Goal: Task Accomplishment & Management: Use online tool/utility

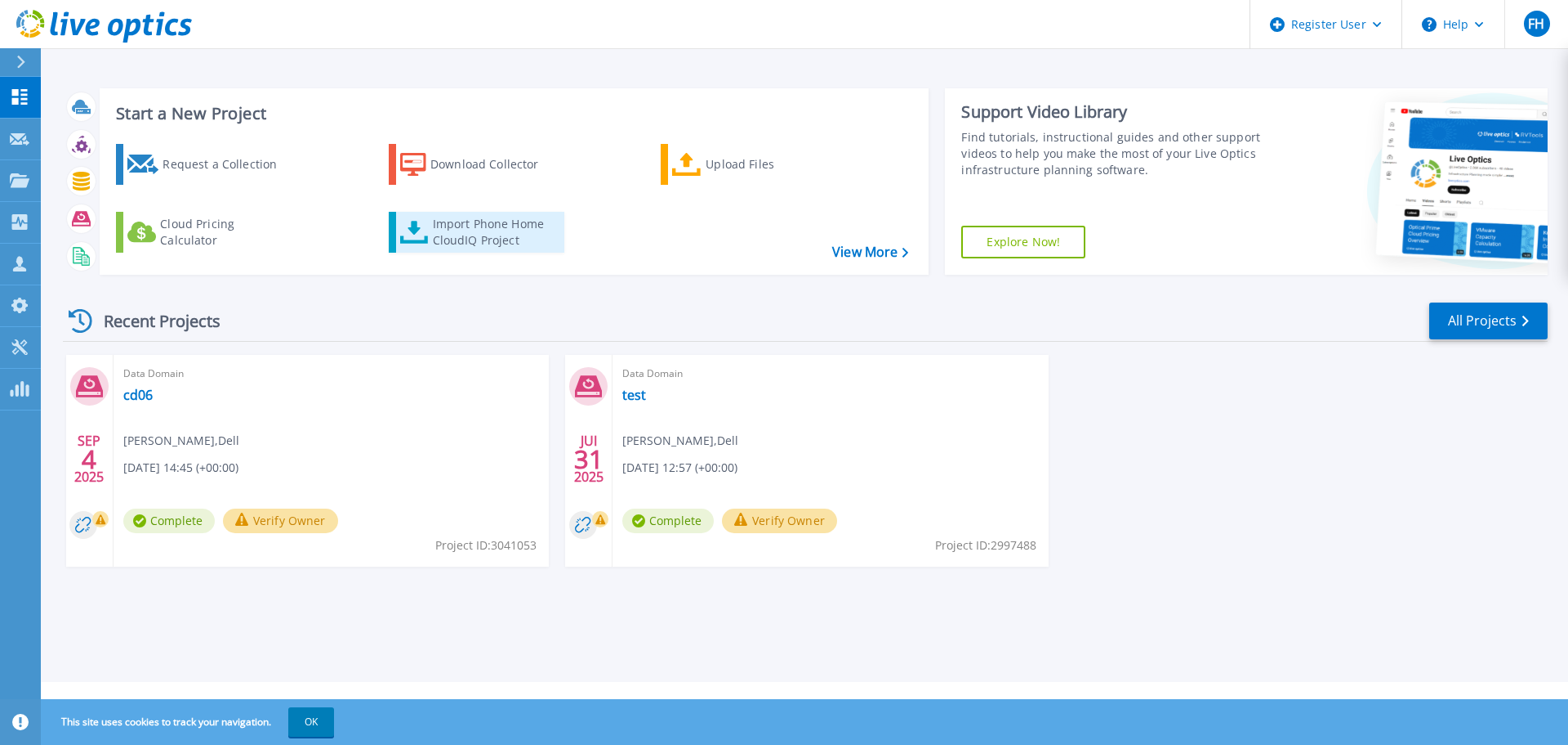
click at [452, 231] on div "Import Phone Home CloudIQ Project" at bounding box center [496, 232] width 128 height 33
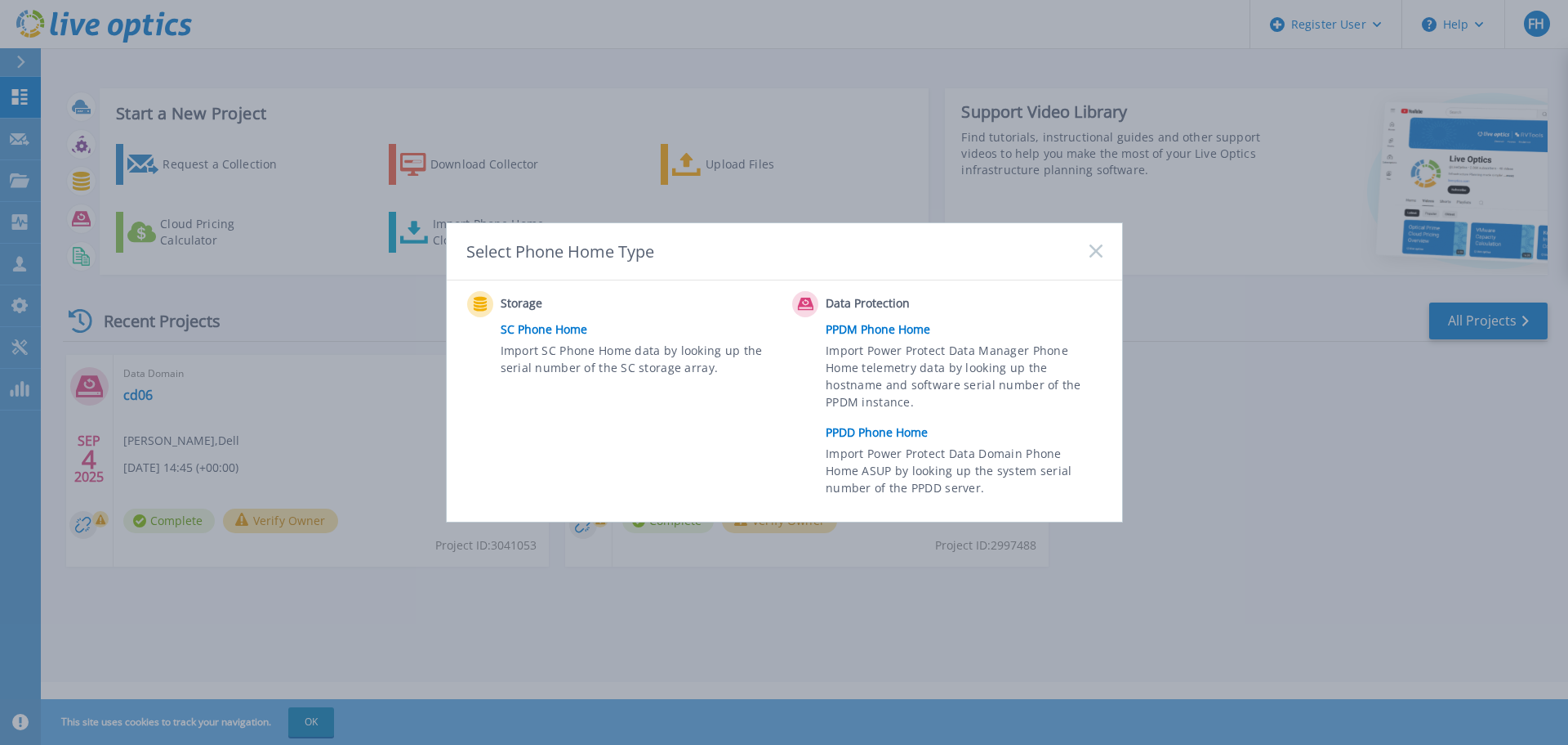
click at [896, 430] on link "PPDD Phone Home" at bounding box center [968, 432] width 285 height 24
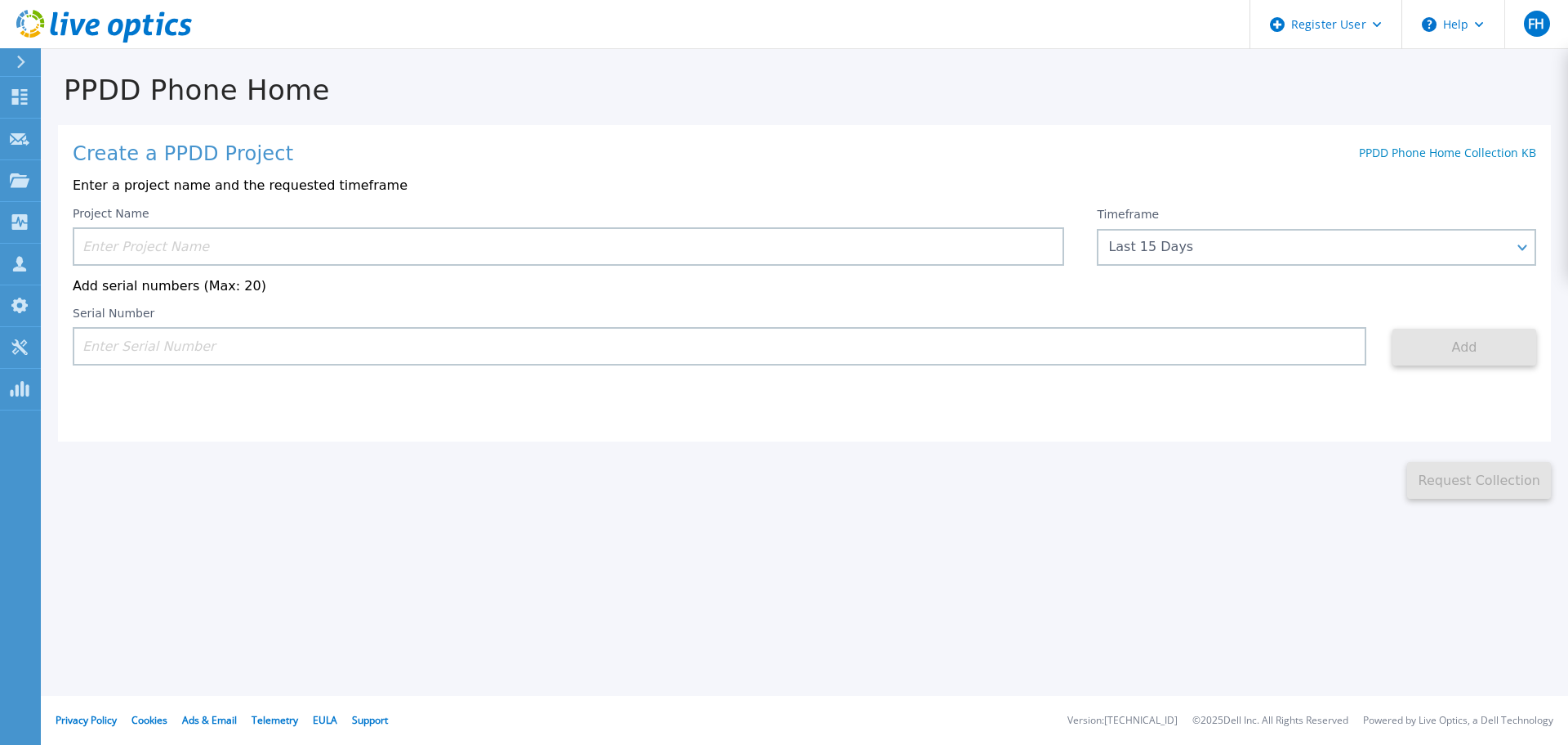
click at [138, 245] on input at bounding box center [569, 246] width 992 height 38
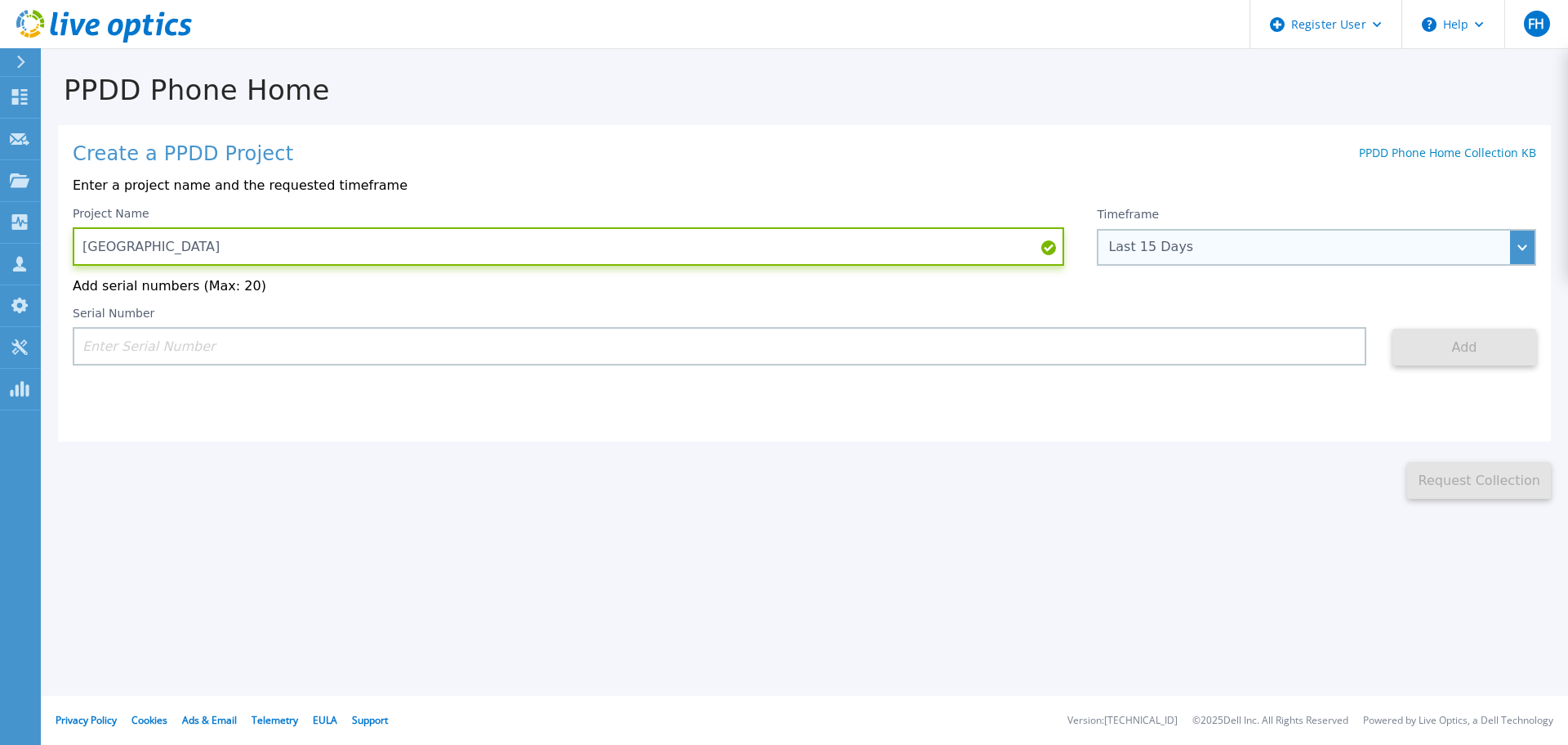
type input "Univ Sorbonne"
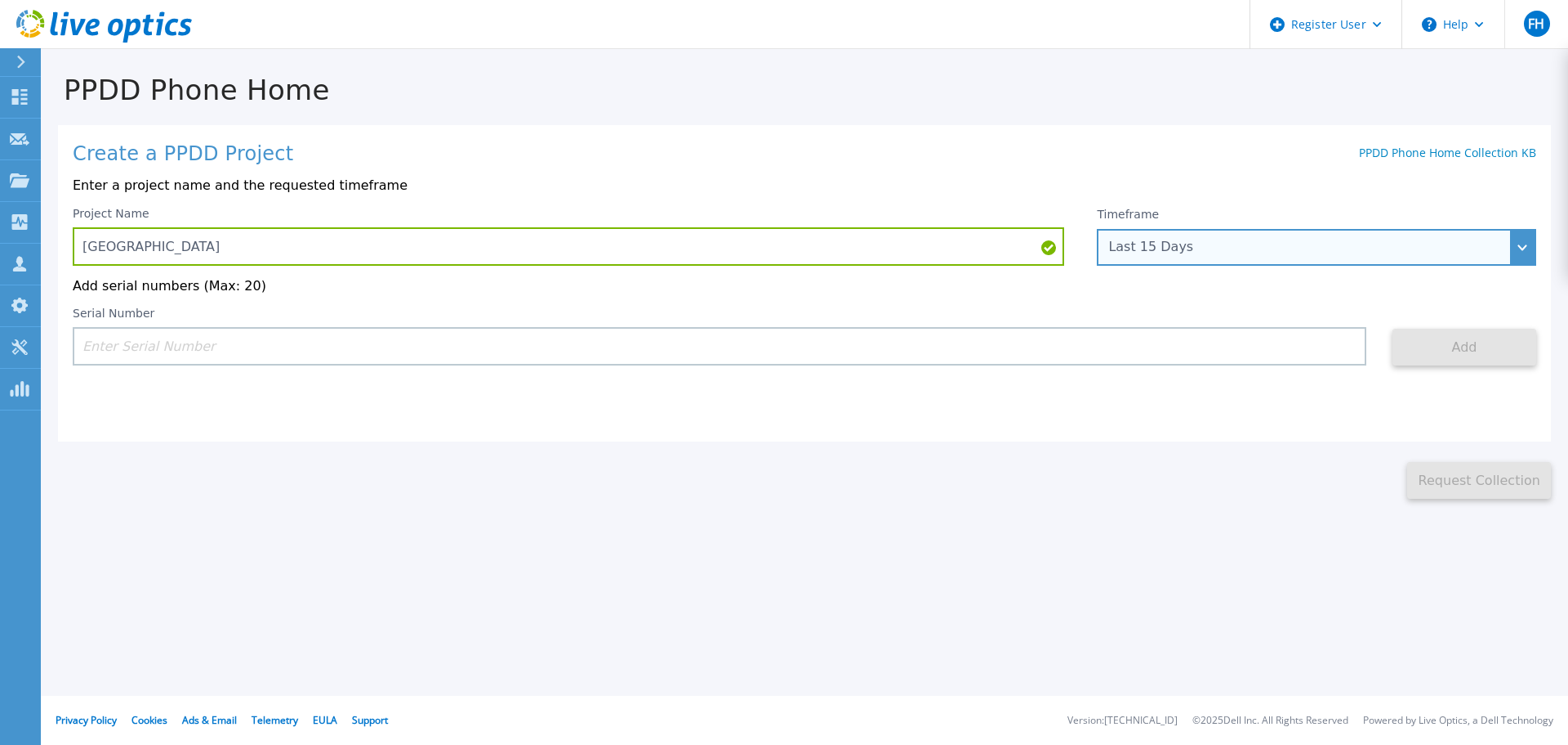
click at [1284, 253] on div "Last 15 Days" at bounding box center [1307, 247] width 399 height 15
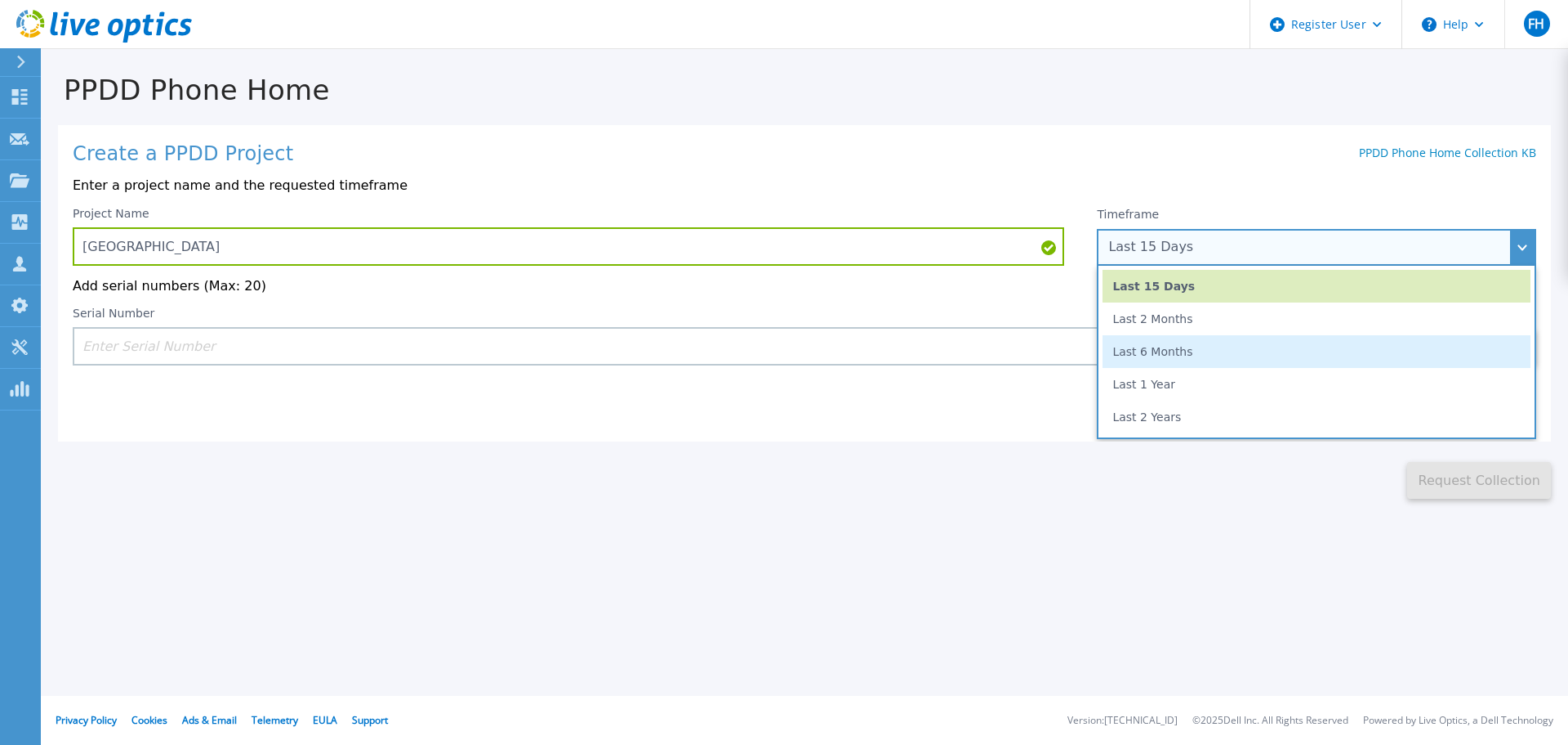
click at [1163, 346] on li "Last 6 Months" at bounding box center [1317, 352] width 428 height 33
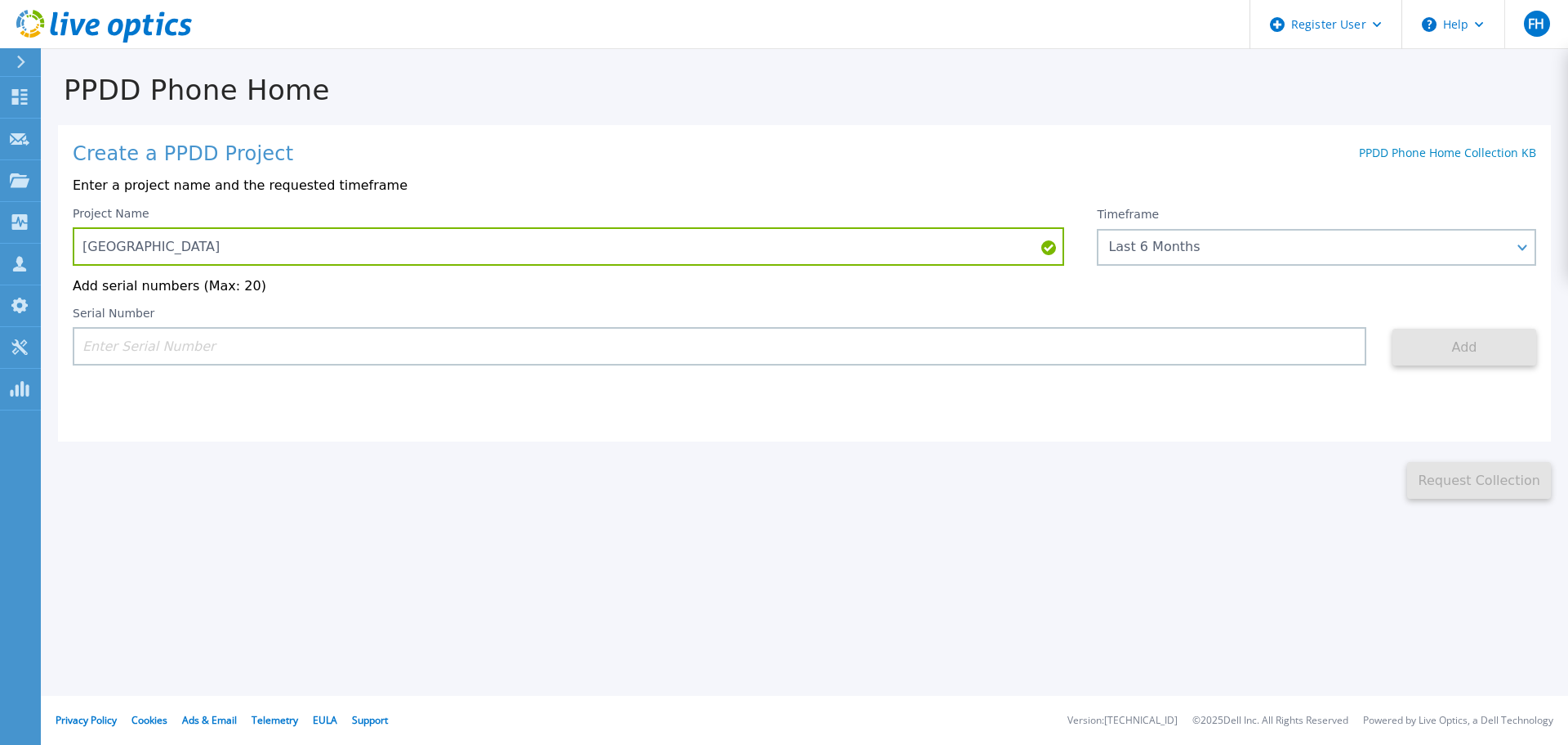
click at [316, 346] on input at bounding box center [720, 345] width 1294 height 38
click at [216, 348] on input at bounding box center [720, 345] width 1294 height 38
paste input "CKM01212905869"
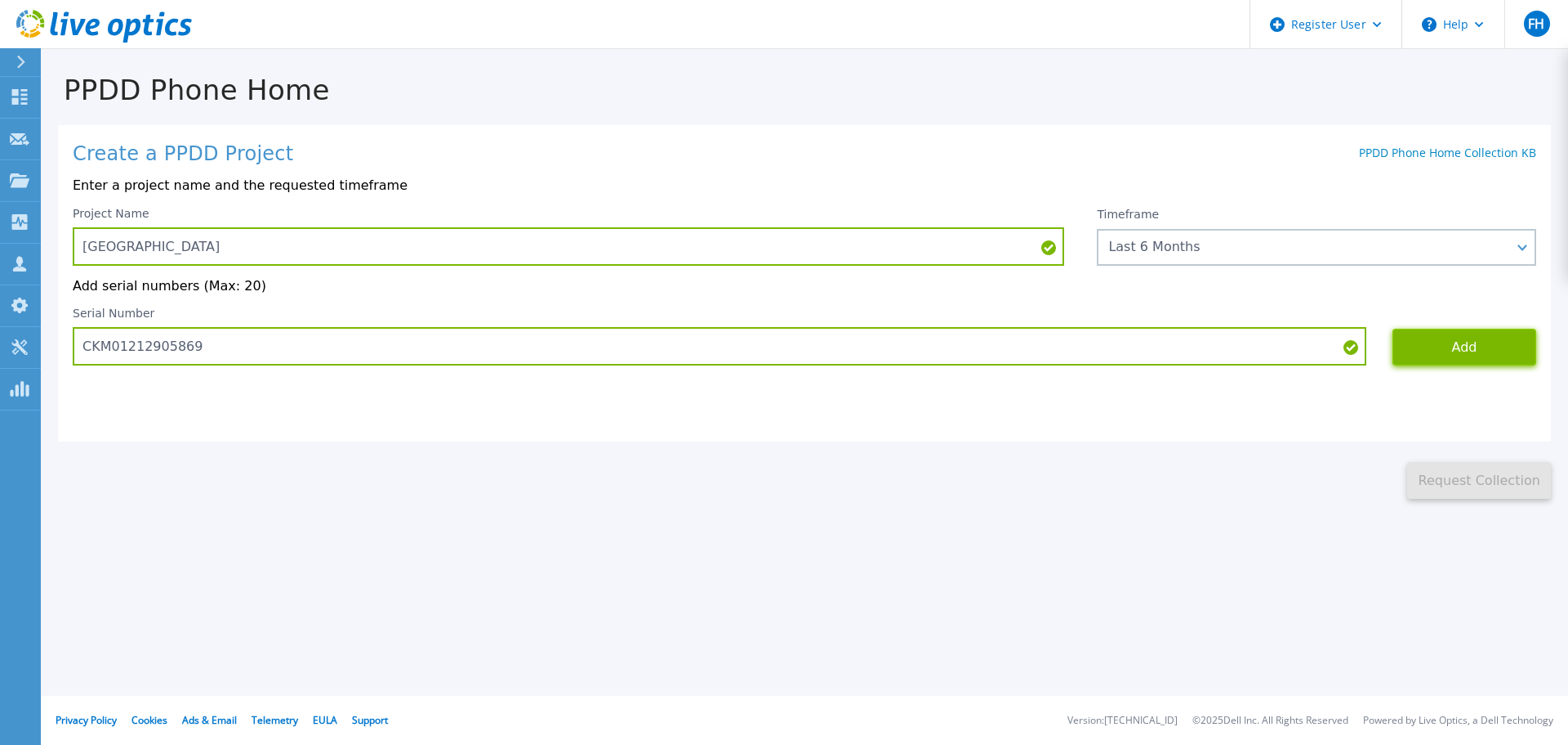
click at [1436, 346] on button "Add" at bounding box center [1465, 347] width 144 height 37
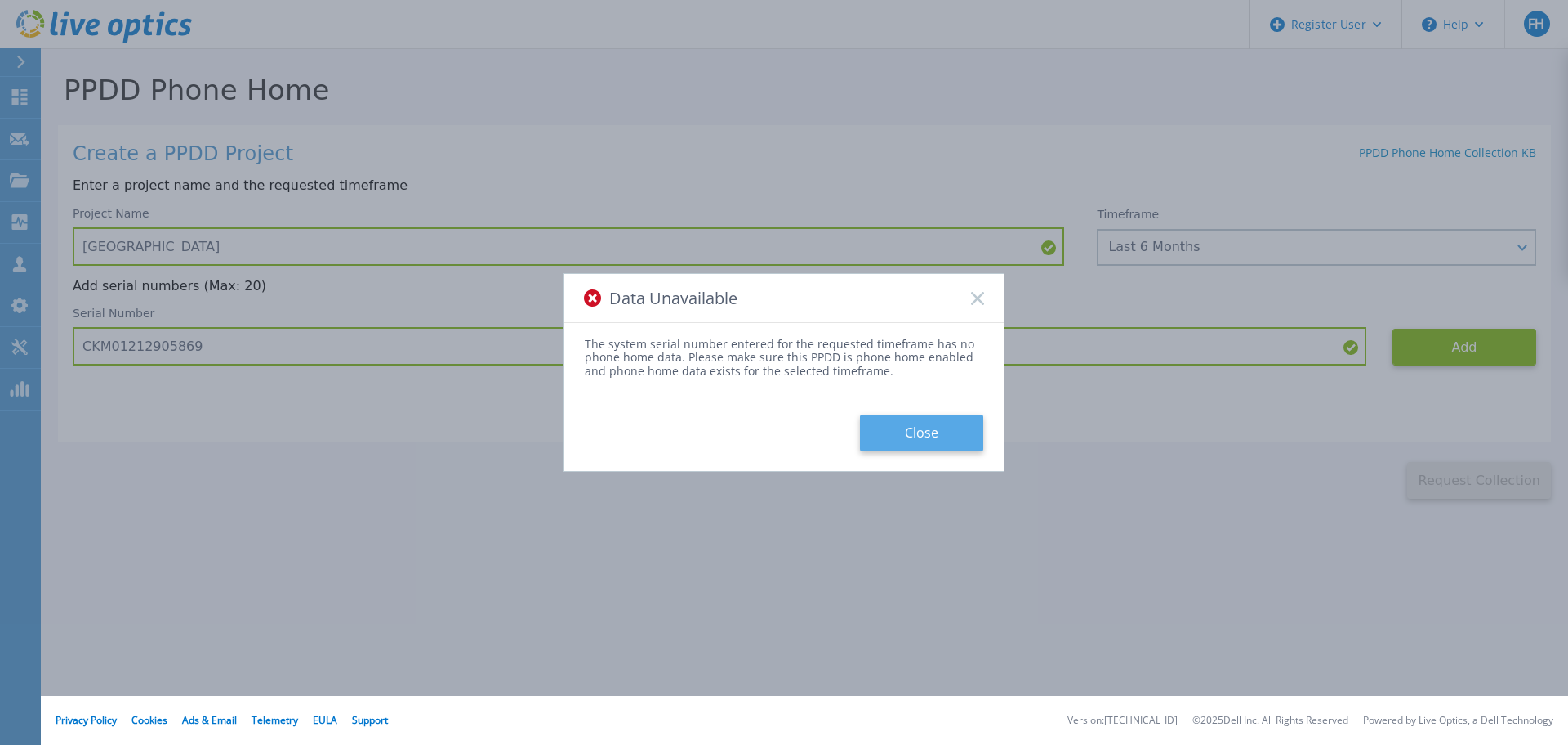
click at [929, 432] on button "Close" at bounding box center [922, 433] width 124 height 37
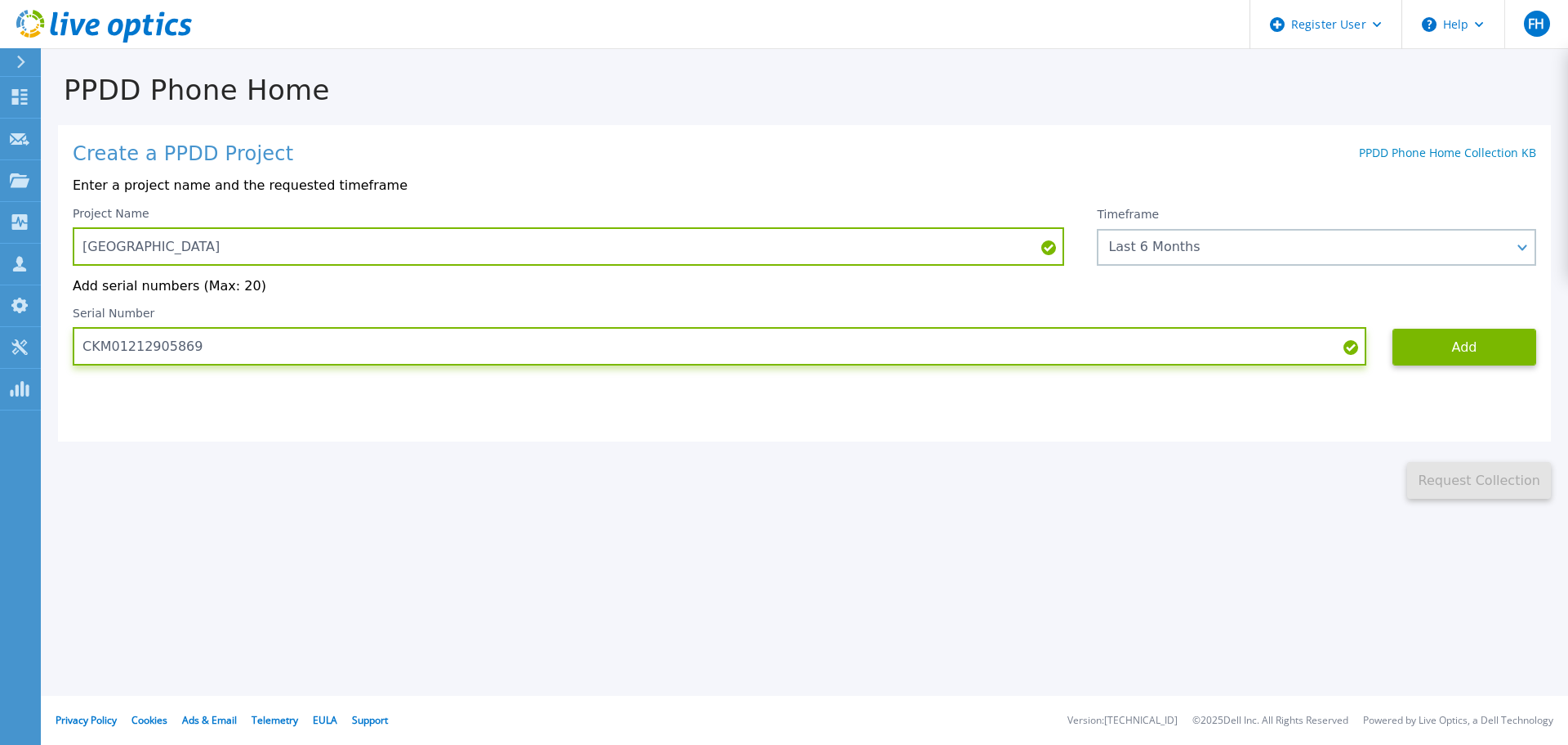
drag, startPoint x: 210, startPoint y: 347, endPoint x: 52, endPoint y: 349, distance: 158.0
click at [52, 349] on div "PPDD Phone Home Create a PPDD Project PPDD Phone Home Collection KB Enter a pro…" at bounding box center [804, 274] width 1527 height 449
paste input "974"
type input "CKM01212905974"
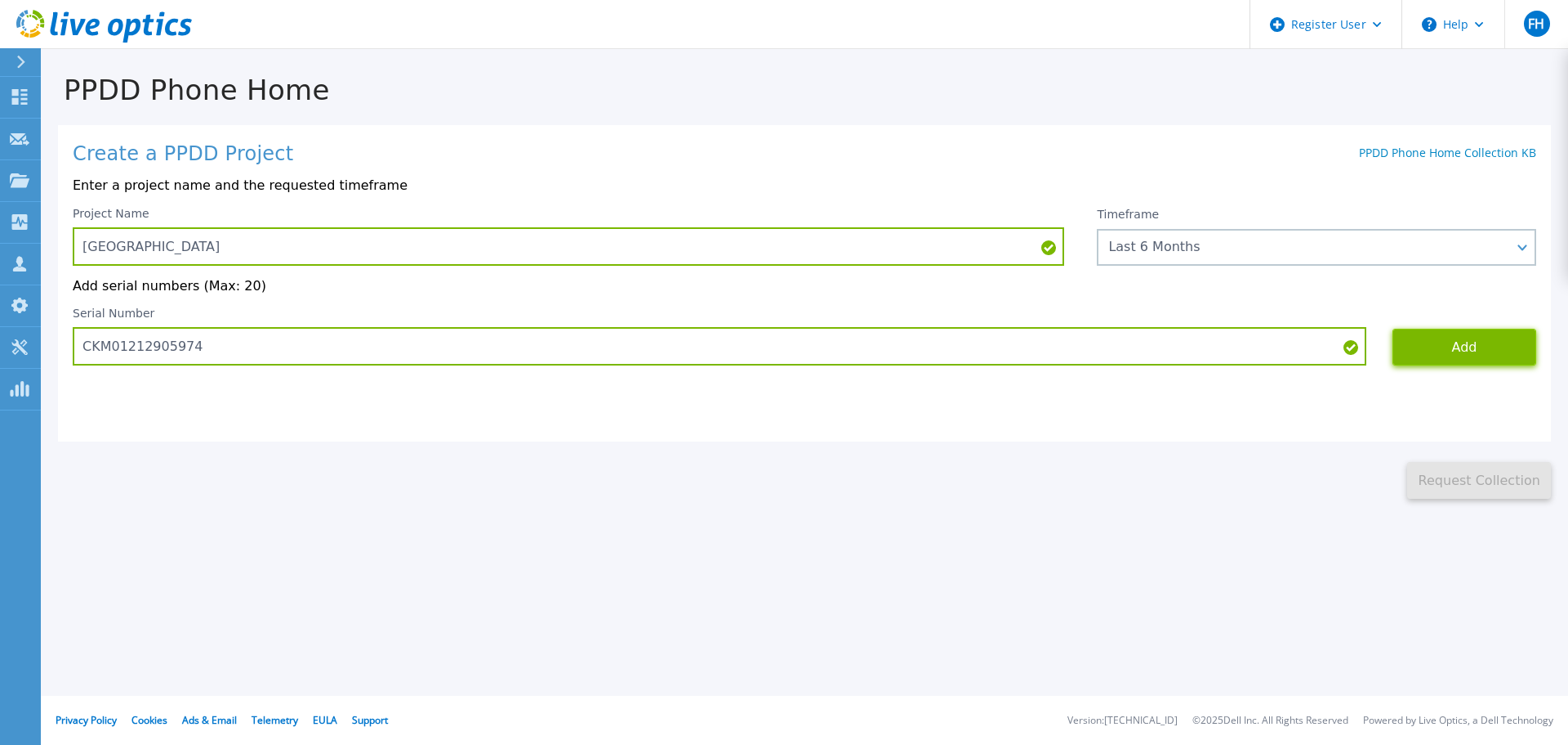
click at [1466, 339] on button "Add" at bounding box center [1465, 347] width 144 height 37
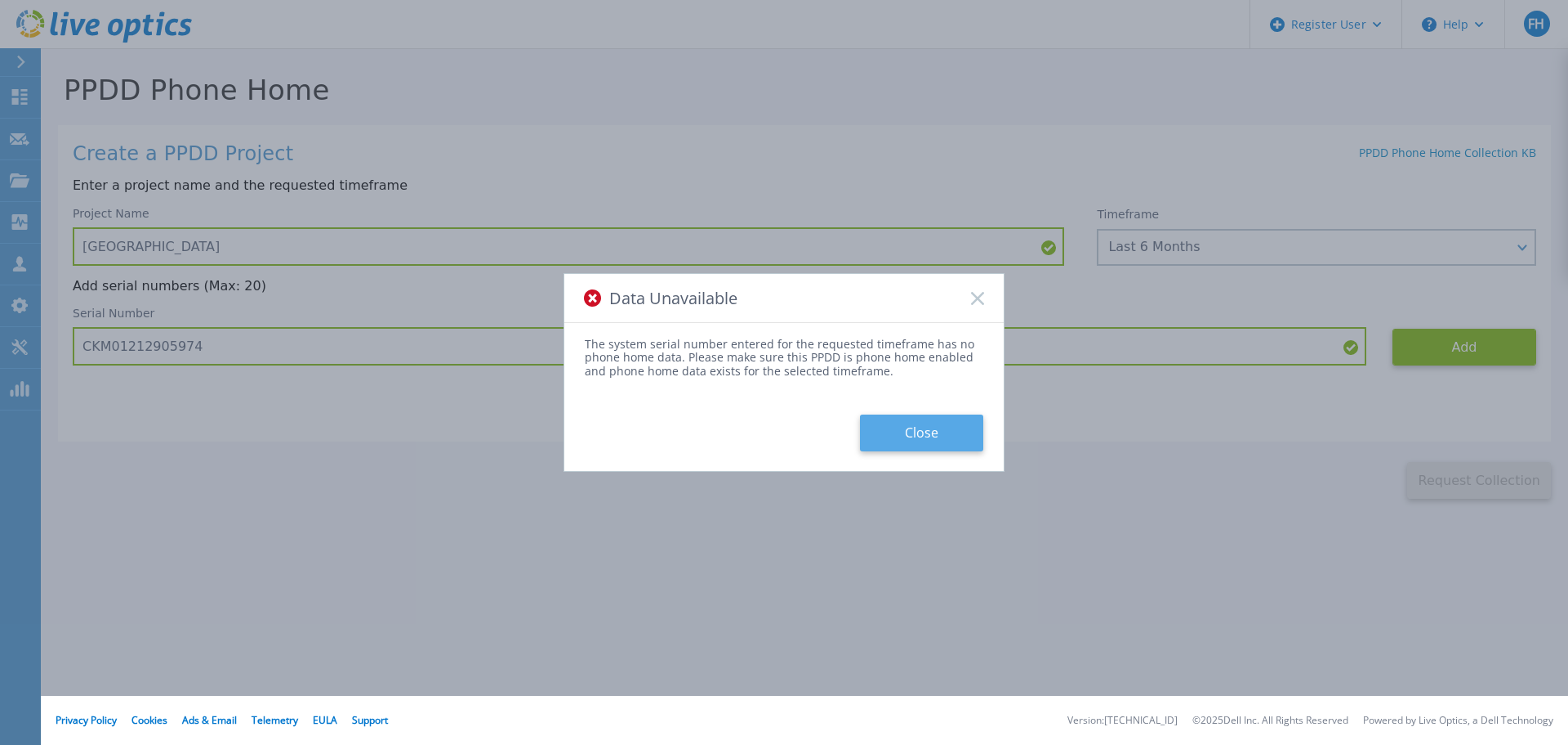
click at [926, 435] on button "Close" at bounding box center [922, 433] width 124 height 37
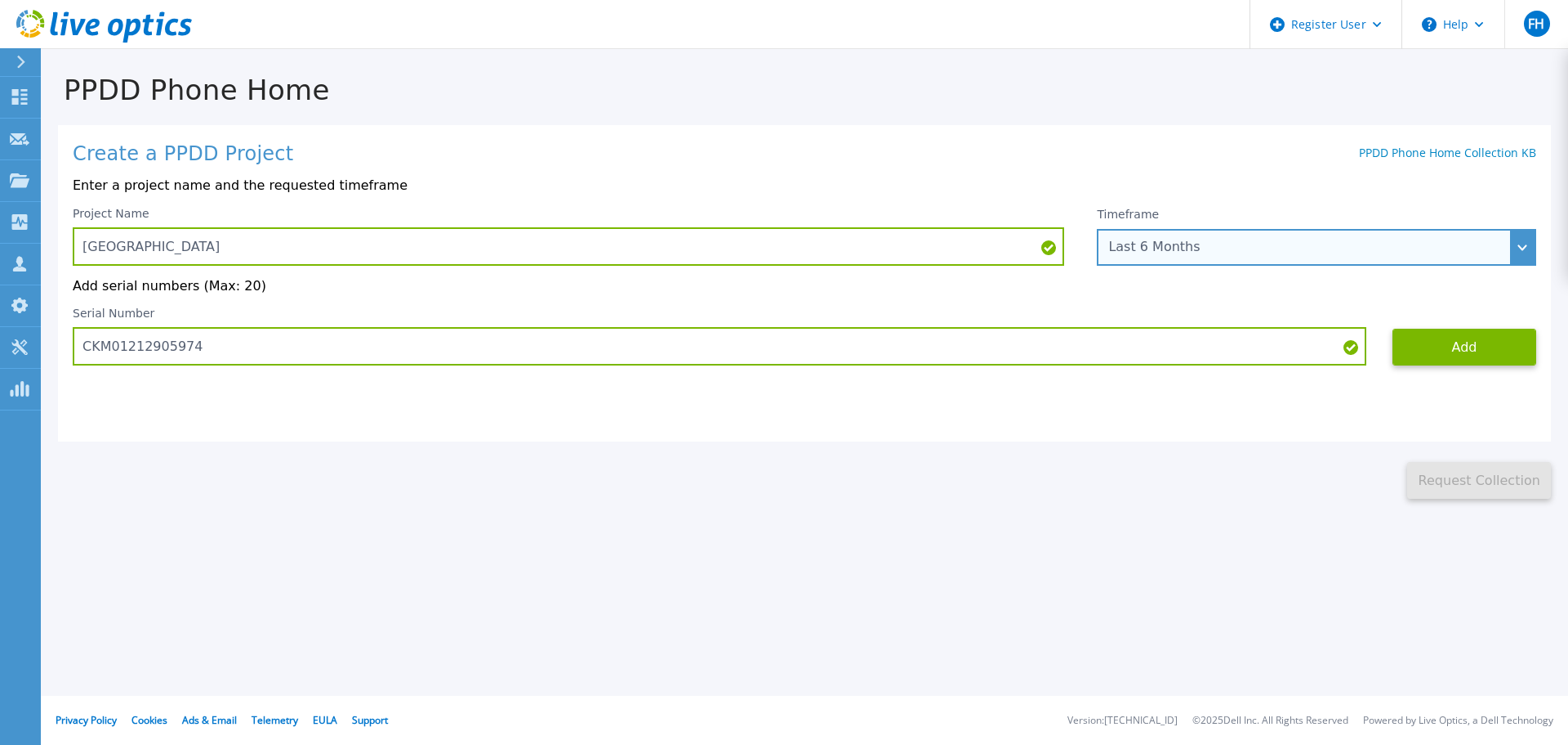
click at [1451, 254] on div "Last 6 Months" at bounding box center [1307, 247] width 399 height 15
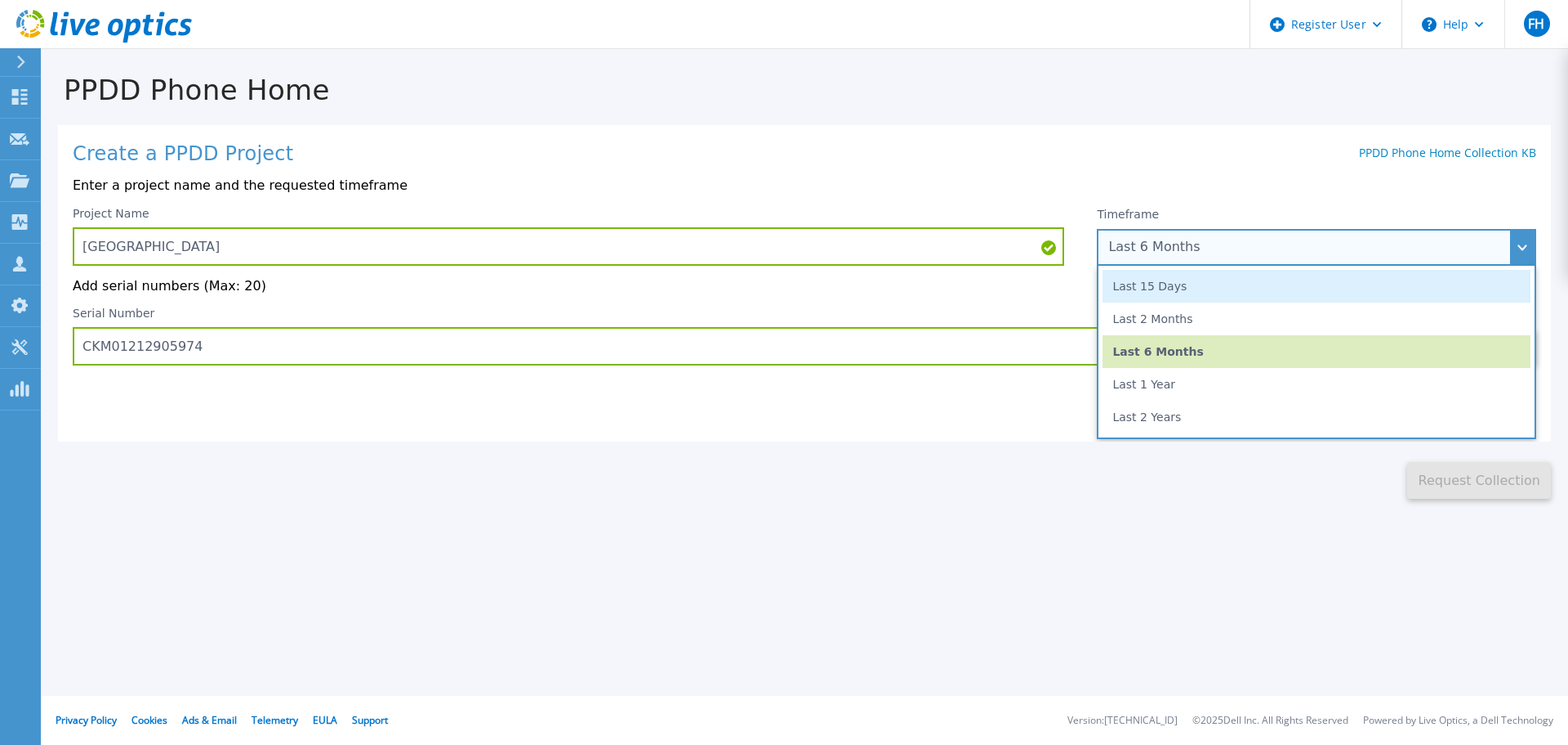
click at [1108, 291] on li "Last 15 Days" at bounding box center [1317, 287] width 428 height 33
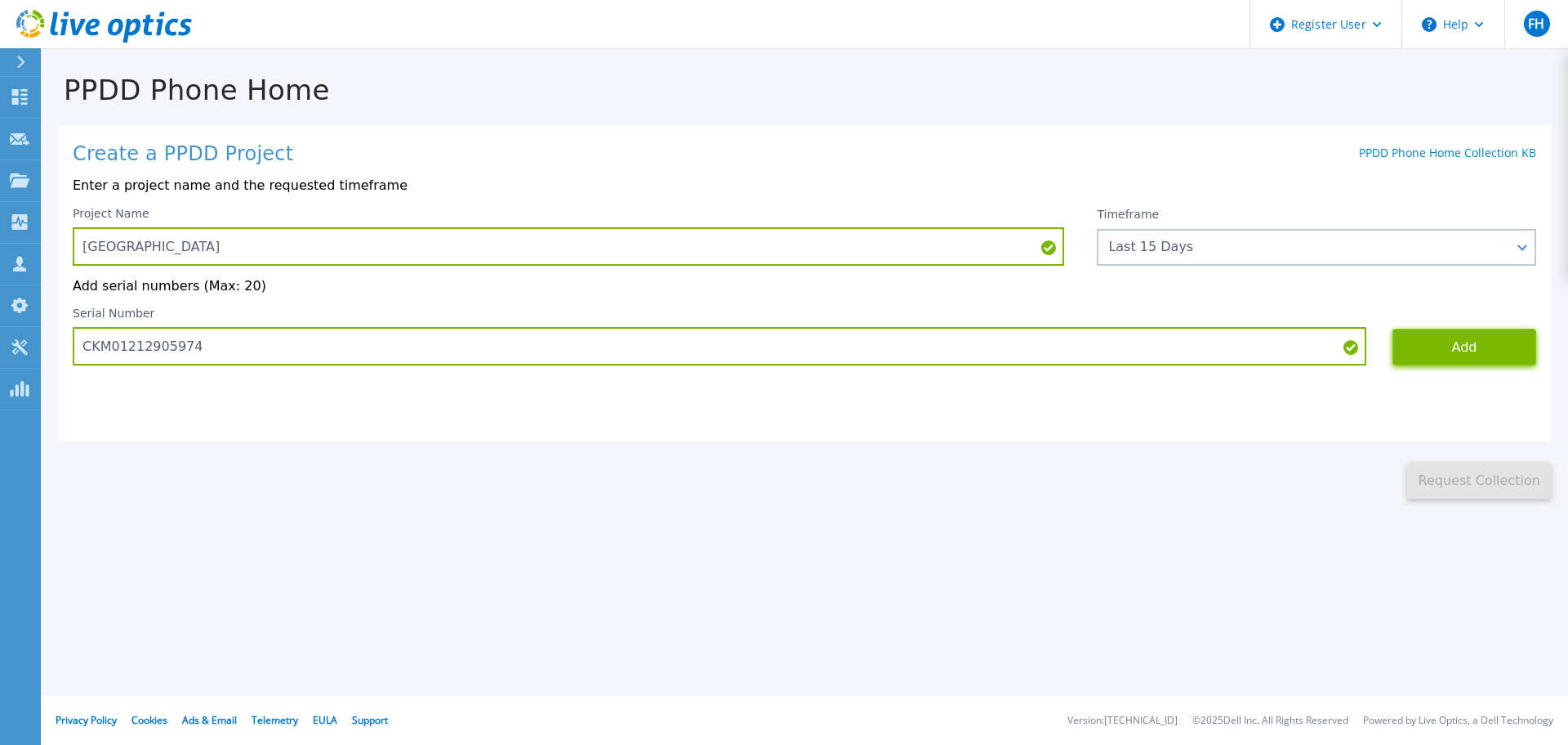
click at [1493, 365] on button "Add" at bounding box center [1465, 347] width 144 height 37
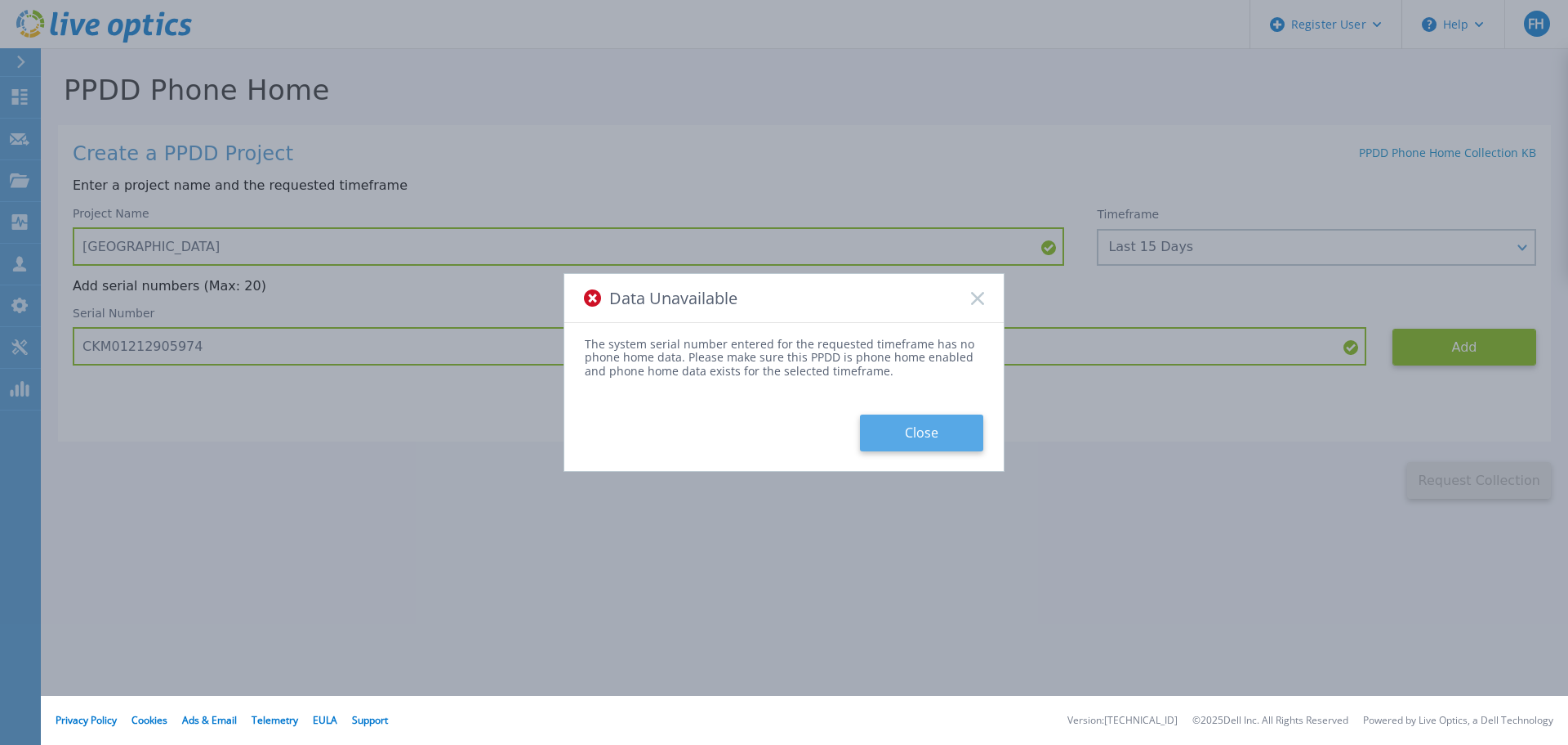
click at [935, 433] on button "Close" at bounding box center [922, 433] width 124 height 37
